Goal: Task Accomplishment & Management: Complete application form

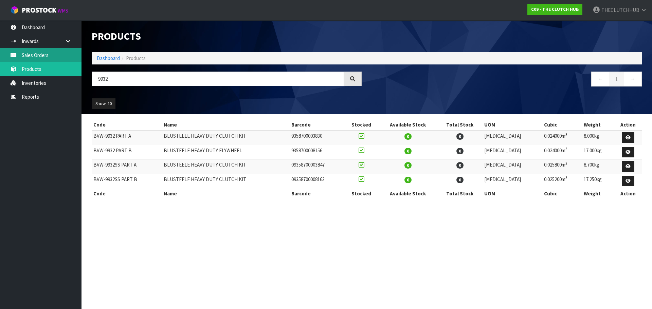
click at [38, 53] on link "Sales Orders" at bounding box center [41, 55] width 82 height 14
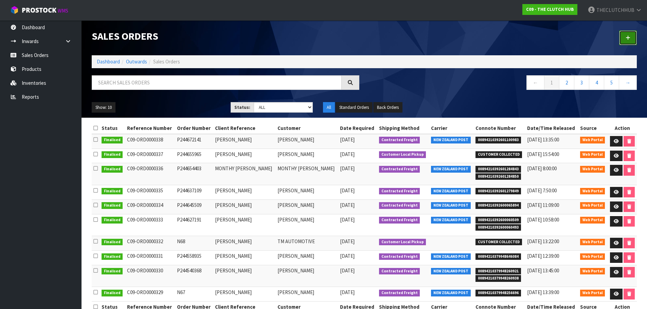
click at [629, 36] on icon at bounding box center [628, 37] width 5 height 5
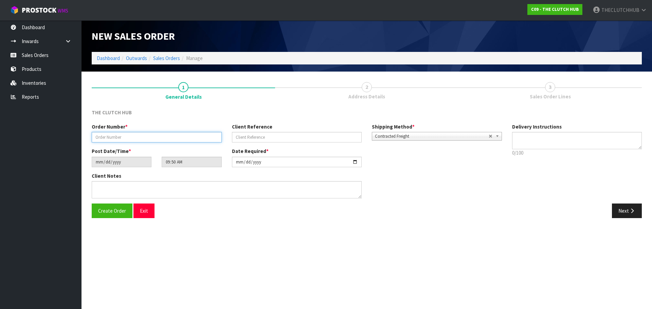
click at [109, 140] on input "text" at bounding box center [157, 137] width 130 height 11
type input "N69"
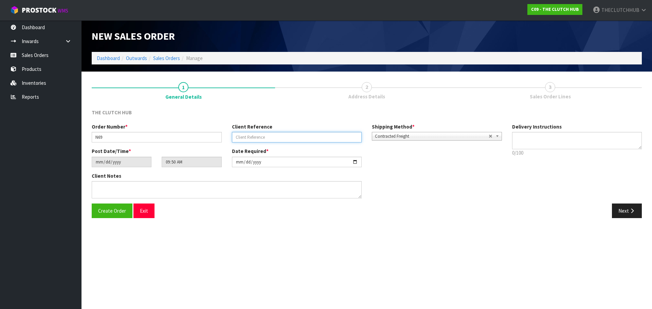
click at [255, 137] on input "text" at bounding box center [297, 137] width 130 height 11
type input "OLEG GU"
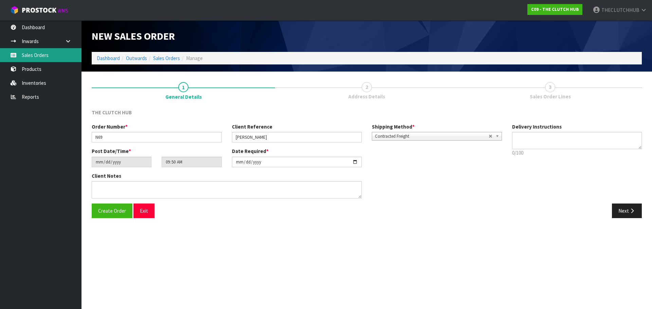
click at [46, 53] on link "Sales Orders" at bounding box center [41, 55] width 82 height 14
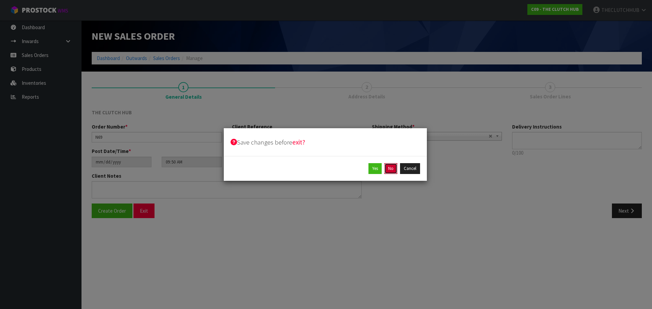
click at [392, 168] on button "No" at bounding box center [390, 168] width 13 height 11
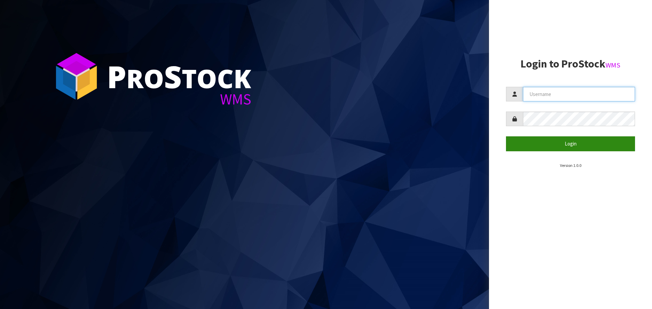
type input "THECLUTCHHUB"
click at [554, 151] on button "Login" at bounding box center [570, 144] width 129 height 15
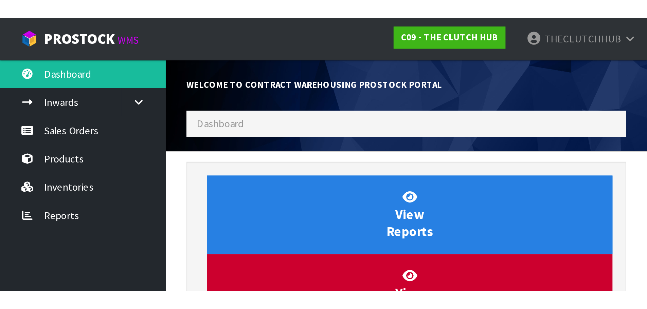
scroll to position [377, 277]
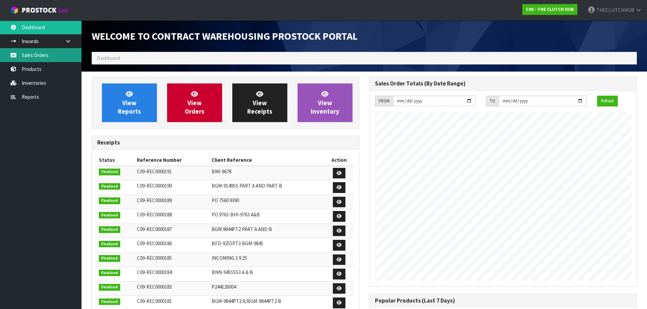
click at [33, 52] on link "Sales Orders" at bounding box center [41, 55] width 82 height 14
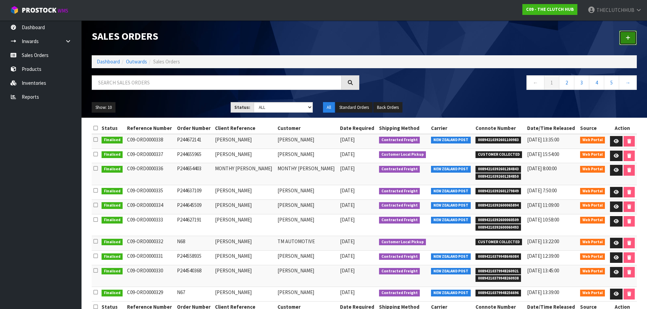
click at [628, 39] on icon at bounding box center [628, 37] width 5 height 5
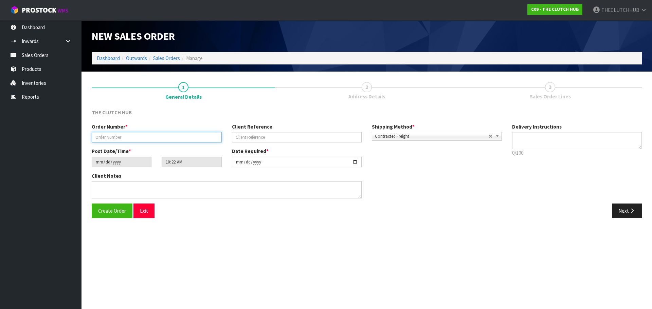
click at [102, 137] on input "text" at bounding box center [157, 137] width 130 height 11
type input "N69"
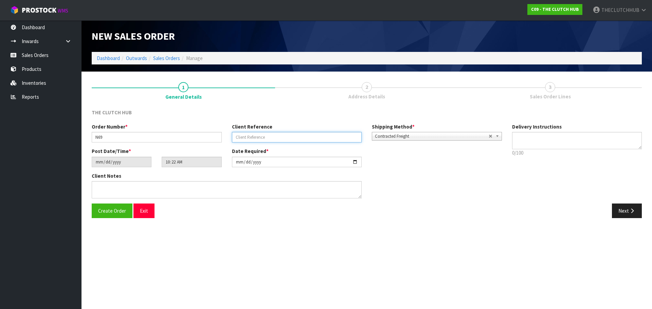
click at [275, 139] on input "text" at bounding box center [297, 137] width 130 height 11
paste input "[PERSON_NAME]"
type input "[PERSON_NAME]"
click at [109, 214] on span "Create Order" at bounding box center [112, 211] width 28 height 6
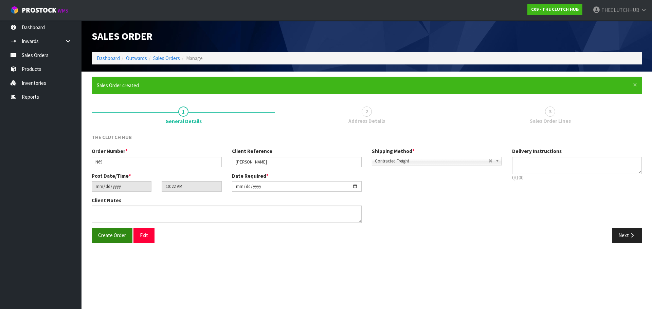
type input "12:22:00.000"
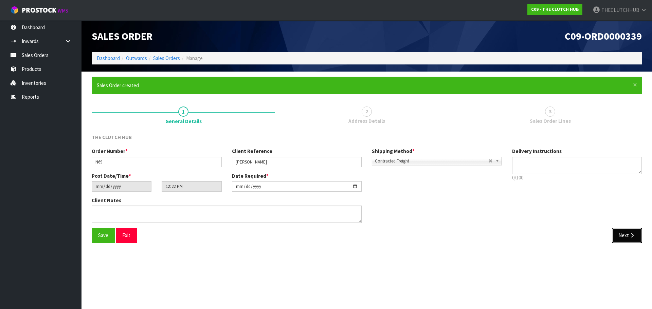
click at [622, 235] on button "Next" at bounding box center [627, 235] width 30 height 15
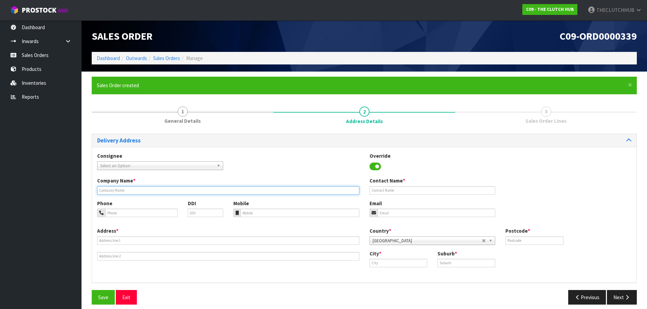
click at [115, 192] on input "text" at bounding box center [228, 190] width 262 height 8
paste input "[PERSON_NAME]"
type input "[PERSON_NAME]"
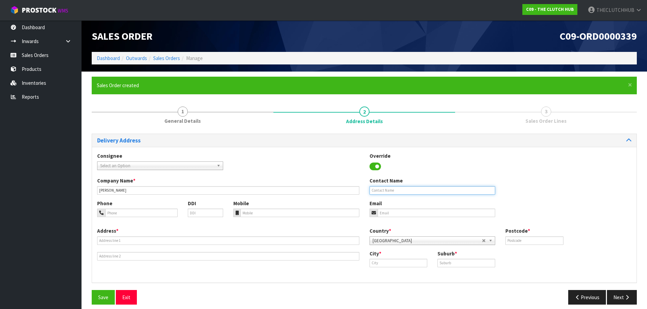
click at [405, 192] on input "text" at bounding box center [433, 190] width 126 height 8
paste input "[PERSON_NAME]"
type input "[PERSON_NAME]"
paste input "[EMAIL_ADDRESS][DOMAIN_NAME]"
type input "[EMAIL_ADDRESS][DOMAIN_NAME]"
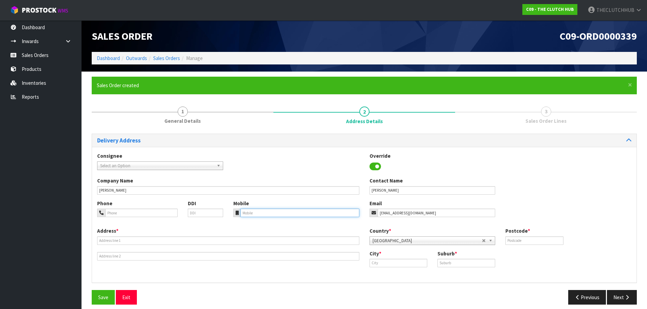
click at [250, 213] on input "tel" at bounding box center [299, 213] width 119 height 8
paste input "[PHONE_NUMBER]"
type input "[PHONE_NUMBER]"
click at [150, 241] on input "text" at bounding box center [228, 241] width 262 height 8
paste input "[STREET_ADDRESS]"
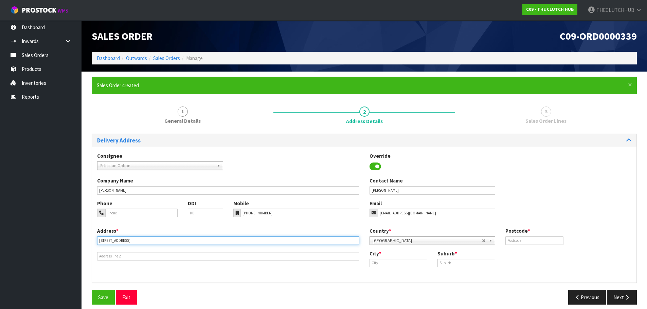
type input "[STREET_ADDRESS]"
click at [378, 263] on input "text" at bounding box center [399, 263] width 58 height 8
paste input "KELSTON"
drag, startPoint x: 396, startPoint y: 268, endPoint x: 366, endPoint y: 265, distance: 30.4
click at [366, 265] on div "City * [GEOGRAPHIC_DATA] Suburb *" at bounding box center [500, 261] width 272 height 22
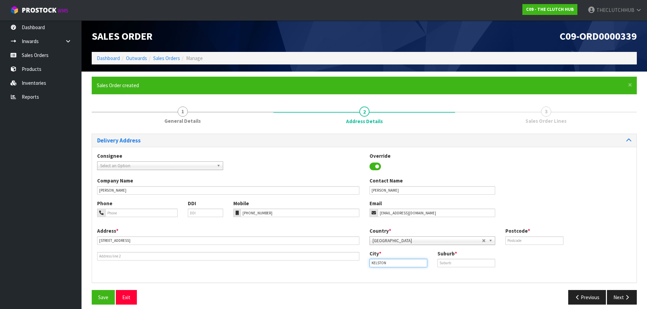
drag, startPoint x: 384, startPoint y: 263, endPoint x: 361, endPoint y: 263, distance: 22.4
click at [361, 263] on div "Address * [STREET_ADDRESS] Country * [GEOGRAPHIC_DATA] [GEOGRAPHIC_DATA] [GEOGR…" at bounding box center [364, 253] width 544 height 50
drag, startPoint x: 409, startPoint y: 272, endPoint x: 418, endPoint y: 272, distance: 8.5
click at [410, 272] on link "Au ckland" at bounding box center [397, 274] width 54 height 9
type input "[GEOGRAPHIC_DATA]"
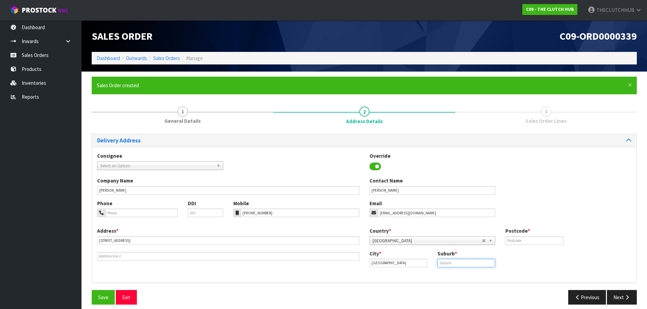
click at [449, 265] on input "text" at bounding box center [466, 263] width 58 height 8
paste input "KELSTON"
drag, startPoint x: 444, startPoint y: 264, endPoint x: 449, endPoint y: 261, distance: 5.3
click at [445, 263] on input "KELSTON" at bounding box center [466, 263] width 58 height 8
type input "KELSTON"
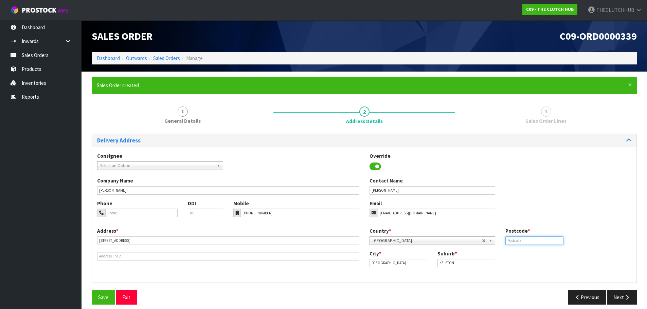
click at [509, 239] on input "text" at bounding box center [534, 241] width 58 height 8
type input "0602"
click at [104, 298] on span "Save" at bounding box center [103, 297] width 10 height 6
click at [619, 295] on button "Next" at bounding box center [622, 297] width 30 height 15
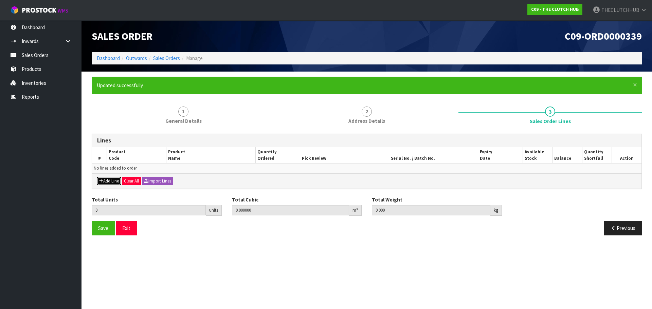
click at [115, 182] on button "Add Line" at bounding box center [109, 181] width 24 height 8
type input "0"
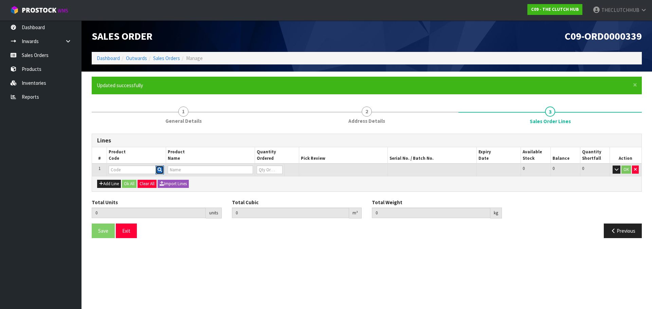
click at [160, 170] on icon "button" at bounding box center [160, 170] width 4 height 4
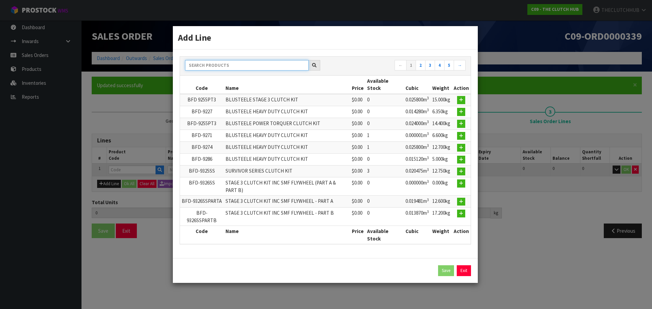
click at [205, 68] on input "text" at bounding box center [247, 65] width 124 height 11
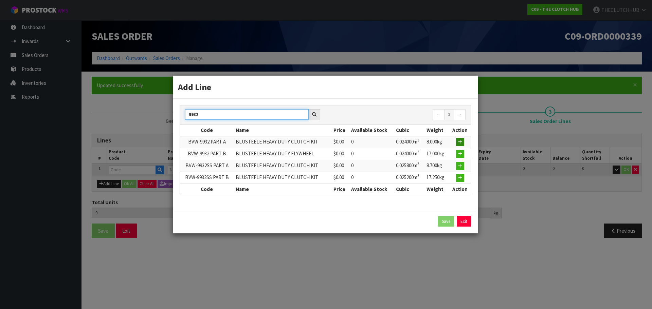
type input "9932"
click at [459, 140] on icon "button" at bounding box center [460, 142] width 4 height 4
type input "0.000000"
type input "0.000"
type input "BVW-9932 PART A"
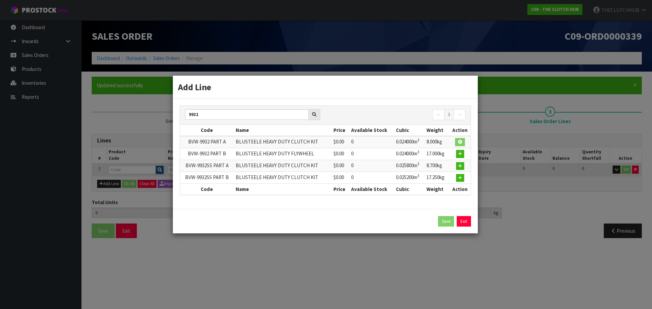
type input "BLUSTEELE HEAVY DUTY CLUTCH KIT"
type input "0"
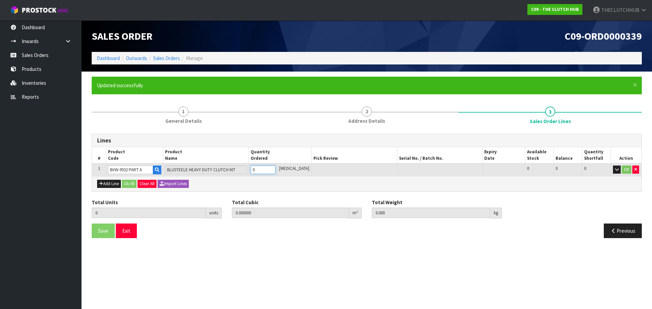
drag, startPoint x: 263, startPoint y: 171, endPoint x: 256, endPoint y: 170, distance: 6.9
click at [256, 170] on td "0" at bounding box center [263, 170] width 29 height 13
type input "1"
type input "0.024"
type input "8"
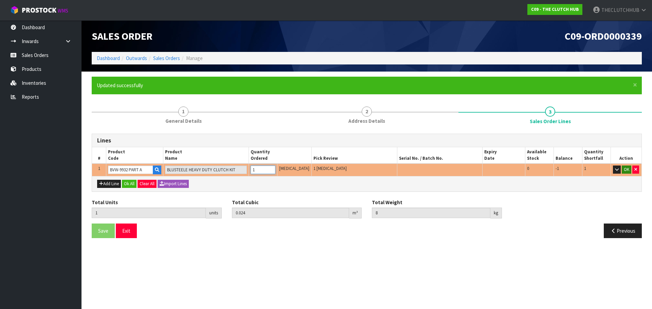
type input "1"
click at [624, 169] on button "OK" at bounding box center [627, 170] width 10 height 8
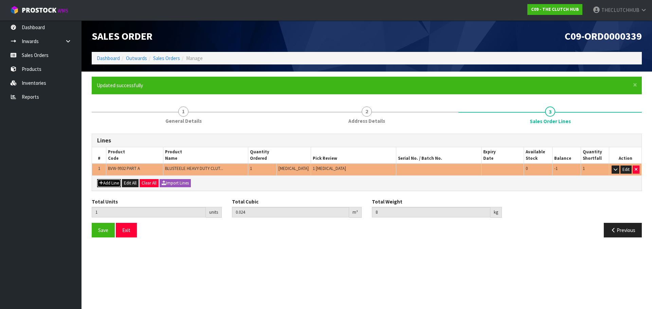
click at [108, 185] on button "Add Line" at bounding box center [109, 183] width 24 height 8
type input "0"
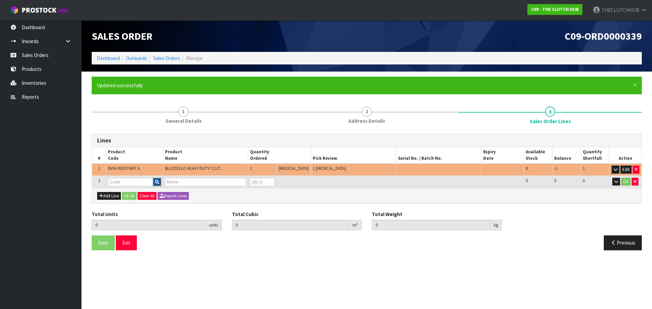
click at [159, 183] on icon "button" at bounding box center [157, 182] width 4 height 4
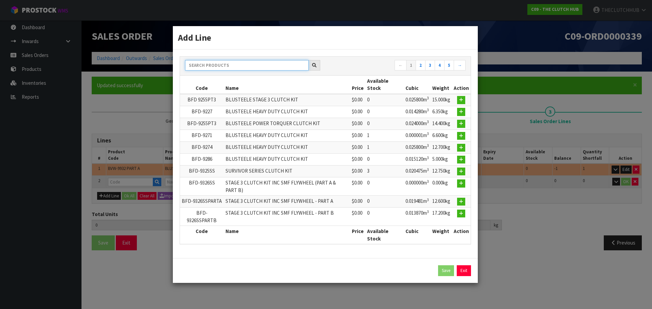
click at [214, 67] on input "text" at bounding box center [247, 65] width 124 height 11
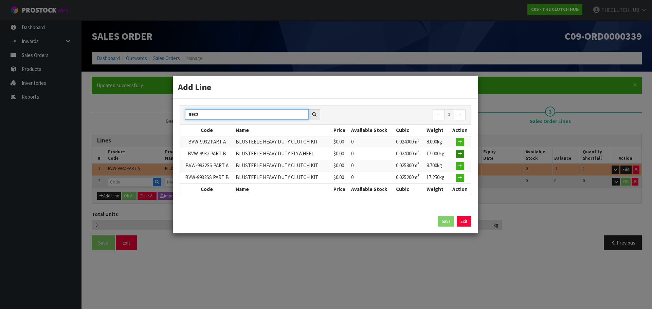
type input "9932"
click at [458, 155] on icon "button" at bounding box center [460, 154] width 4 height 4
type input "1"
type input "0.024"
type input "8"
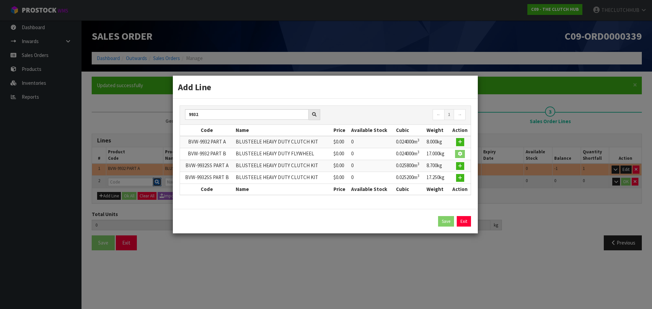
type input "BVW-9932 PART B"
type input "BLUSTEELE HEAVY DUTY FLYWHEEL"
type input "0"
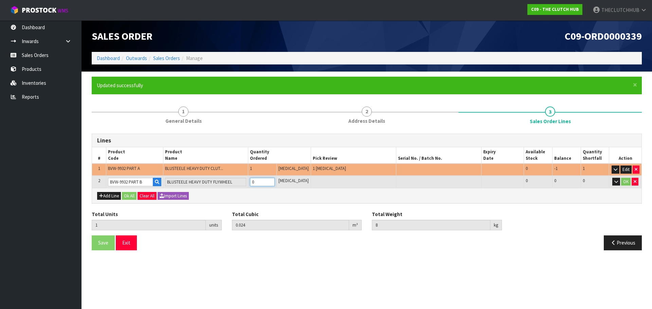
click at [259, 182] on input "0" at bounding box center [262, 182] width 25 height 8
type input "2"
type input "0.048"
type input "25"
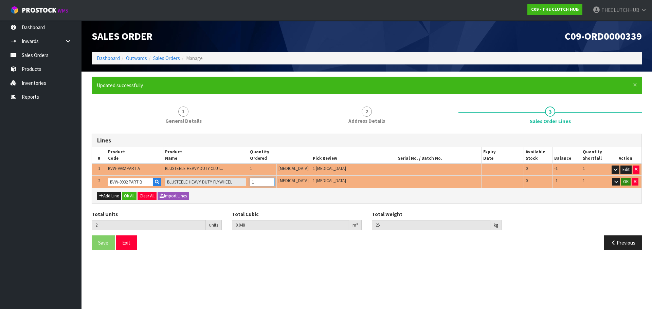
type input "1"
click at [625, 182] on button "OK" at bounding box center [626, 182] width 10 height 8
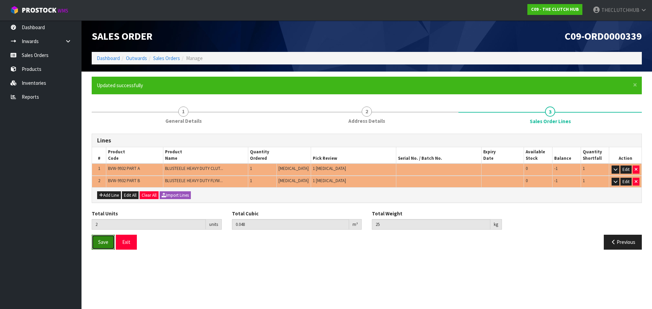
click at [107, 241] on span "Save" at bounding box center [103, 242] width 10 height 6
click at [127, 246] on button "Exit" at bounding box center [126, 242] width 21 height 15
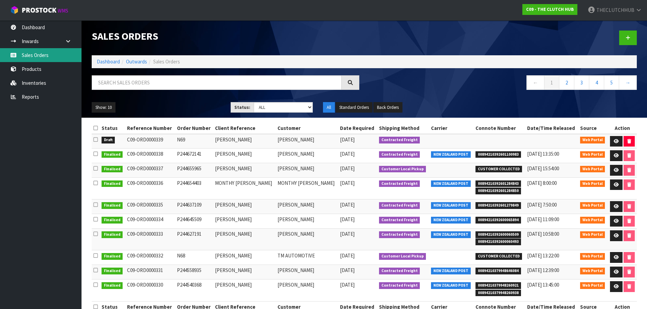
click at [40, 56] on link "Sales Orders" at bounding box center [41, 55] width 82 height 14
